Goal: Connect with others: Establish contact or relationships with other users

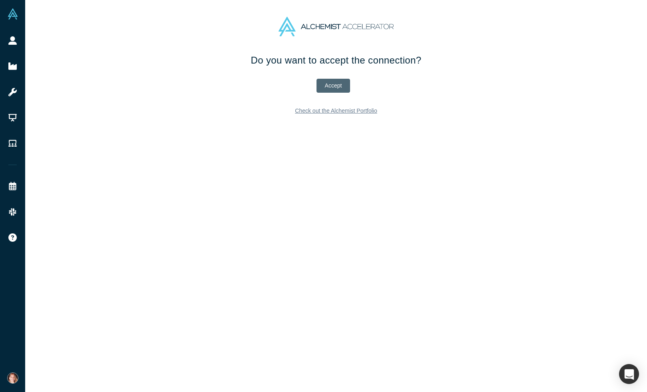
click at [332, 84] on button "Accept" at bounding box center [334, 86] width 34 height 14
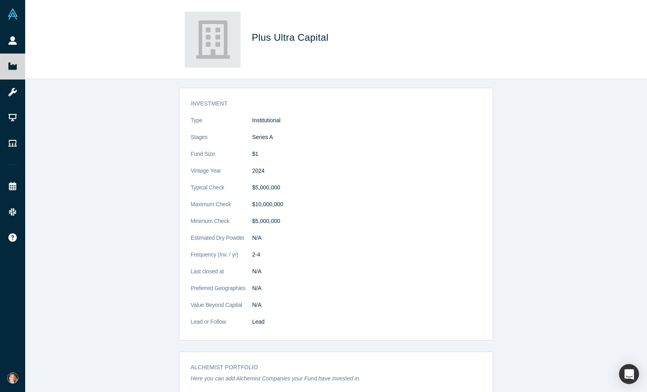
scroll to position [100, 0]
